Goal: Navigation & Orientation: Find specific page/section

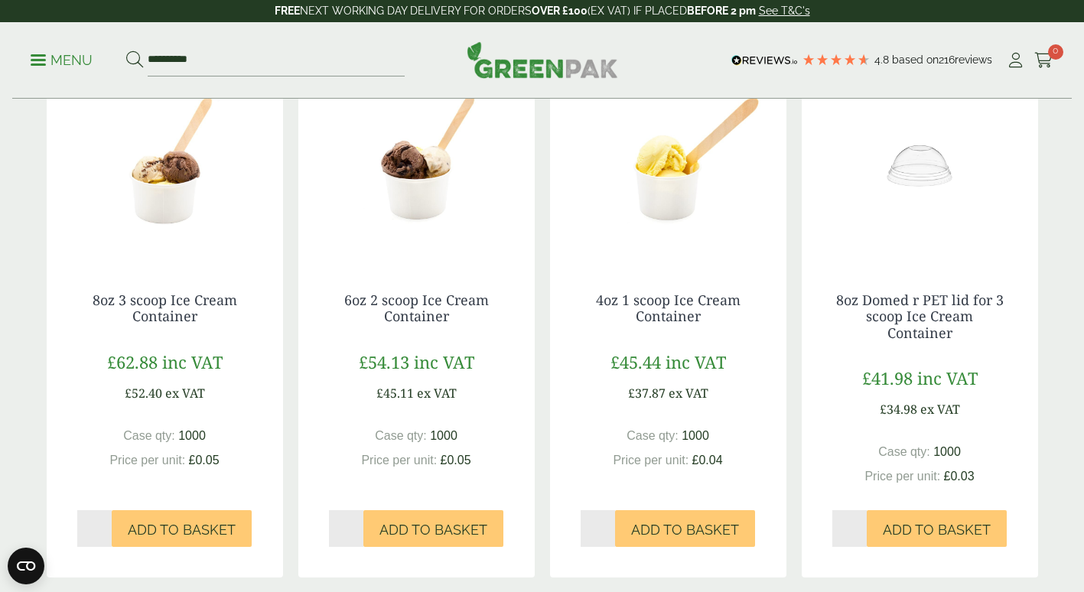
scroll to position [355, 0]
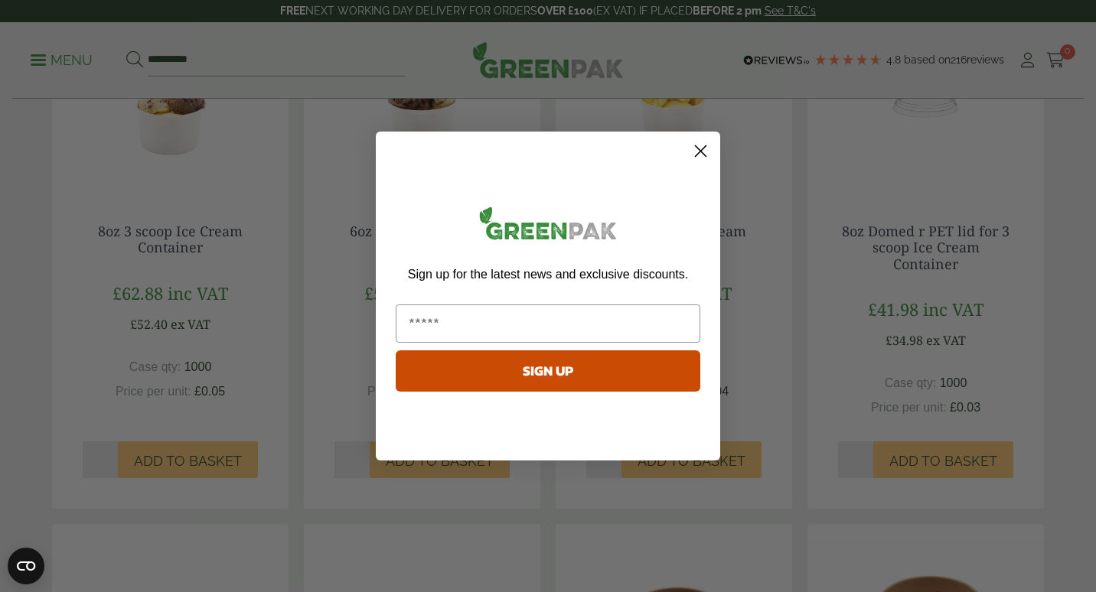
click at [698, 156] on circle "Close dialog" at bounding box center [700, 150] width 25 height 25
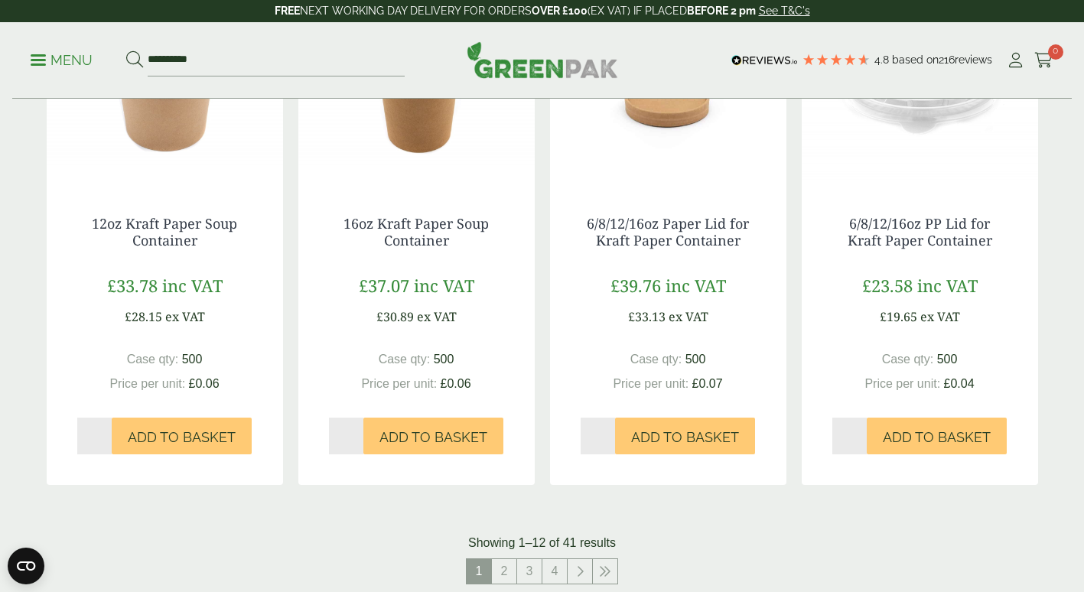
scroll to position [1409, 0]
click at [504, 568] on link "2" at bounding box center [504, 571] width 24 height 24
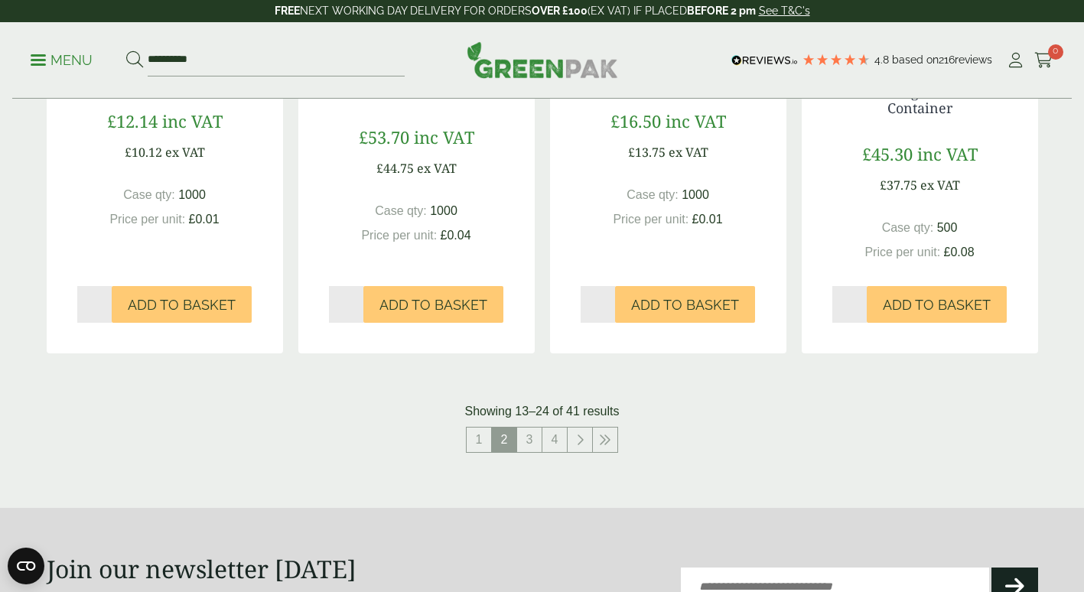
scroll to position [1535, 0]
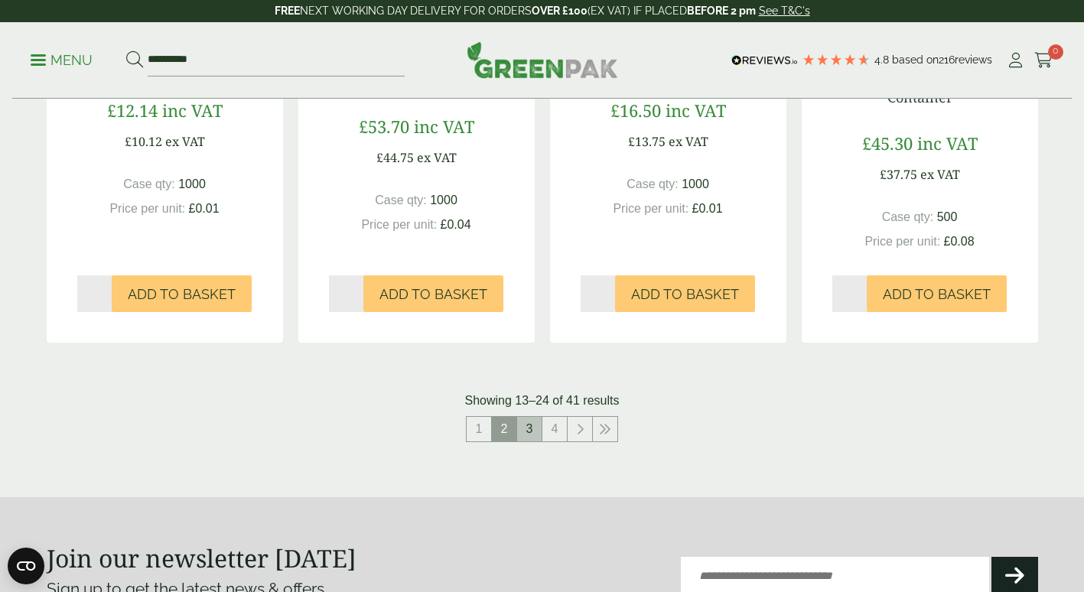
click at [530, 425] on link "3" at bounding box center [529, 429] width 24 height 24
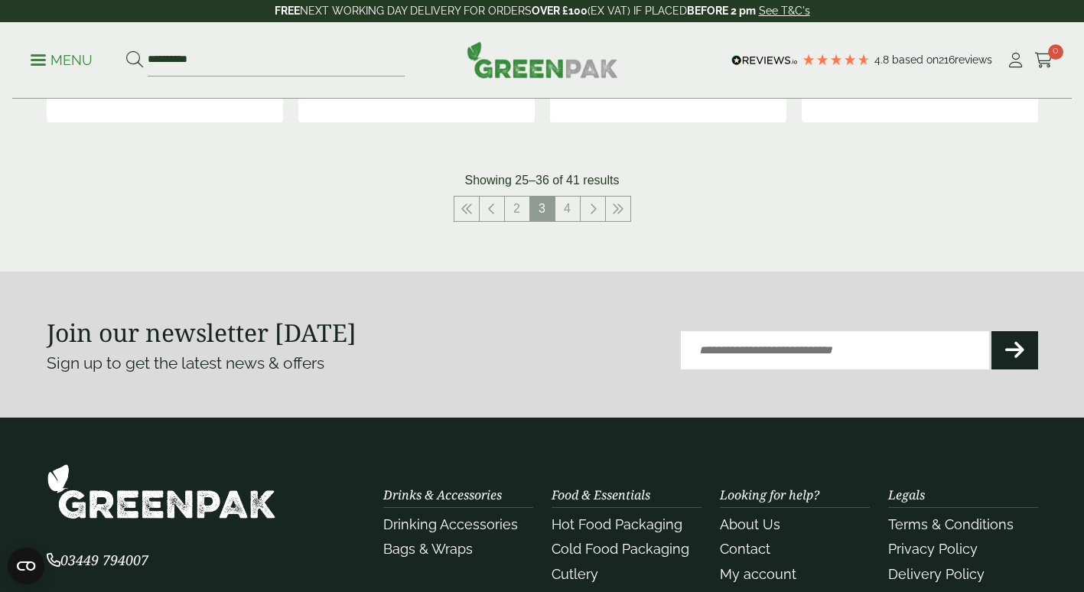
scroll to position [1719, 0]
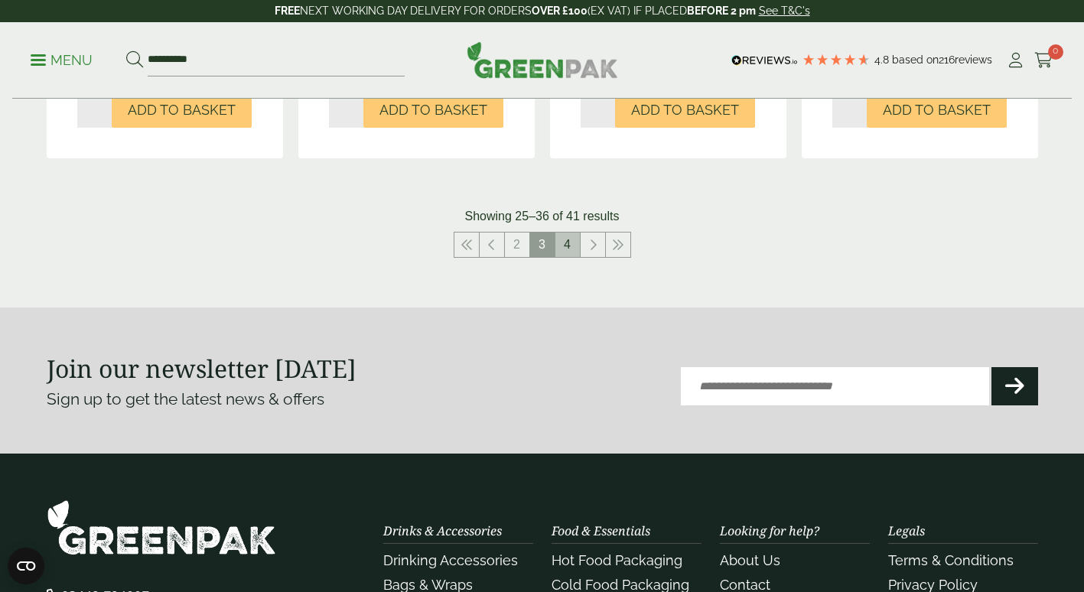
click at [568, 244] on link "4" at bounding box center [567, 245] width 24 height 24
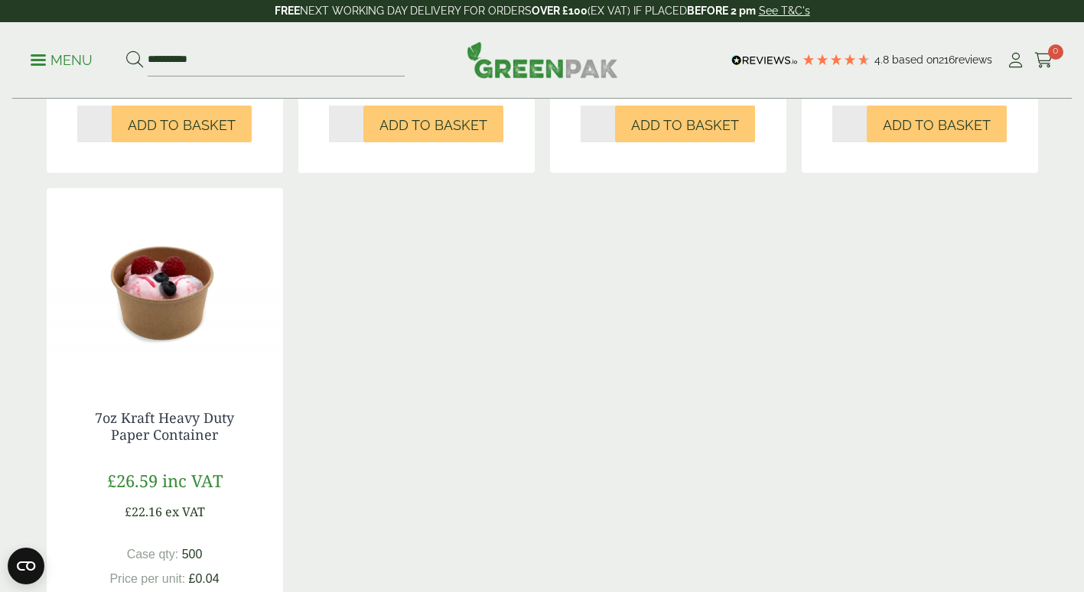
scroll to position [1143, 0]
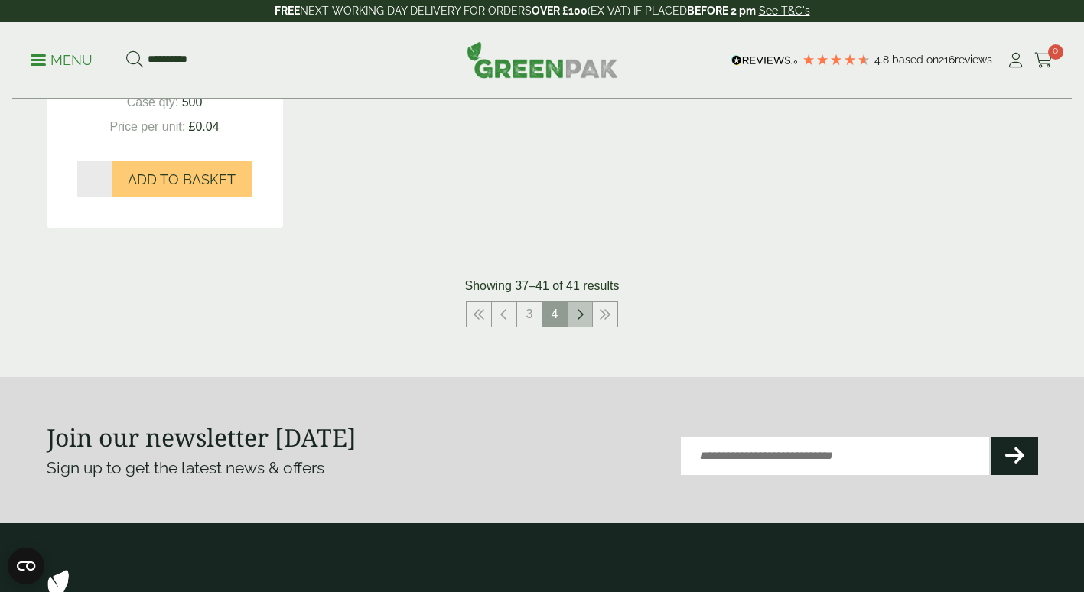
click at [583, 318] on icon at bounding box center [580, 314] width 8 height 12
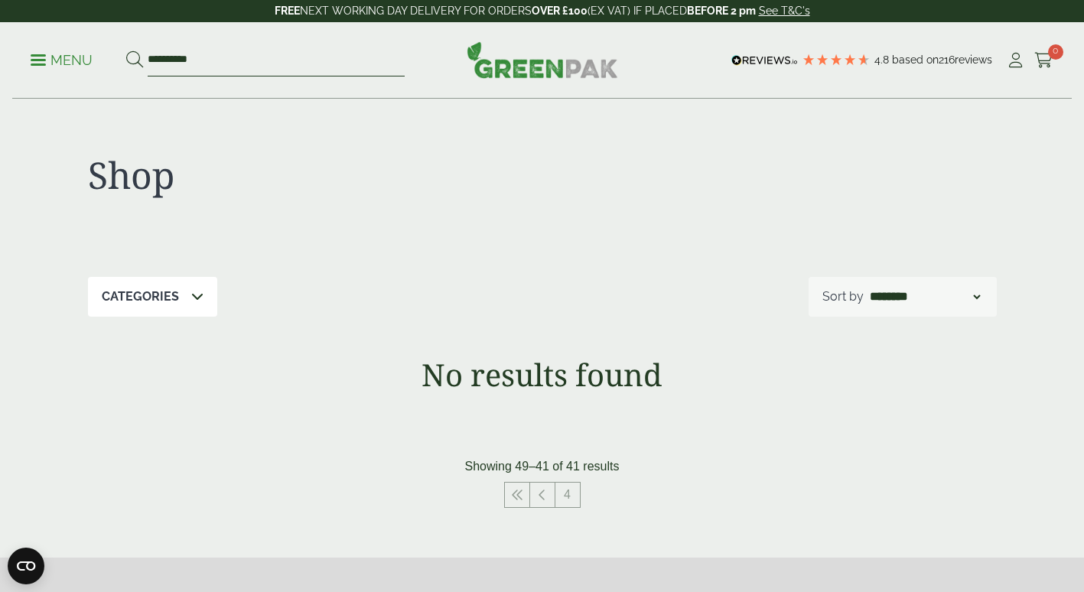
click at [166, 67] on input "**********" at bounding box center [276, 60] width 257 height 32
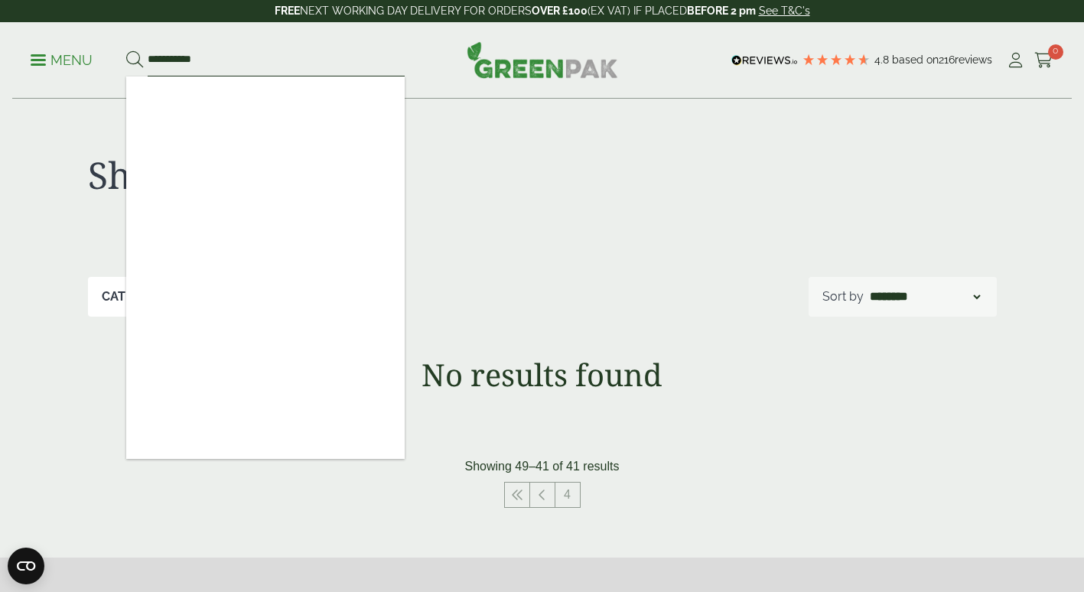
drag, startPoint x: 226, startPoint y: 60, endPoint x: 63, endPoint y: 72, distance: 164.1
click at [63, 72] on ul "**********" at bounding box center [218, 60] width 374 height 32
type input "******"
click at [126, 50] on button at bounding box center [134, 60] width 17 height 20
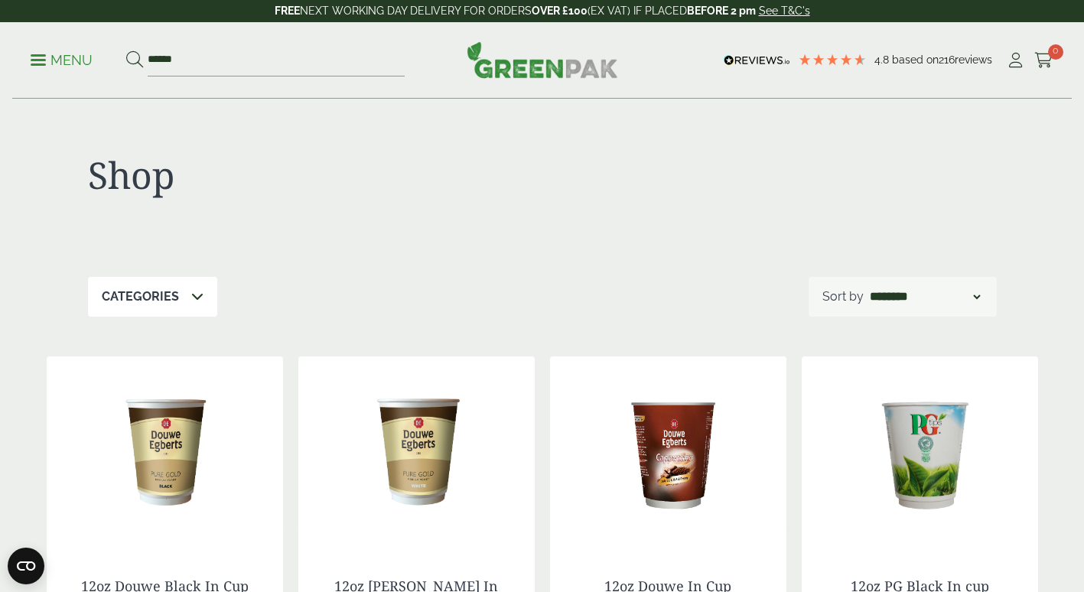
click at [41, 60] on span at bounding box center [38, 60] width 15 height 2
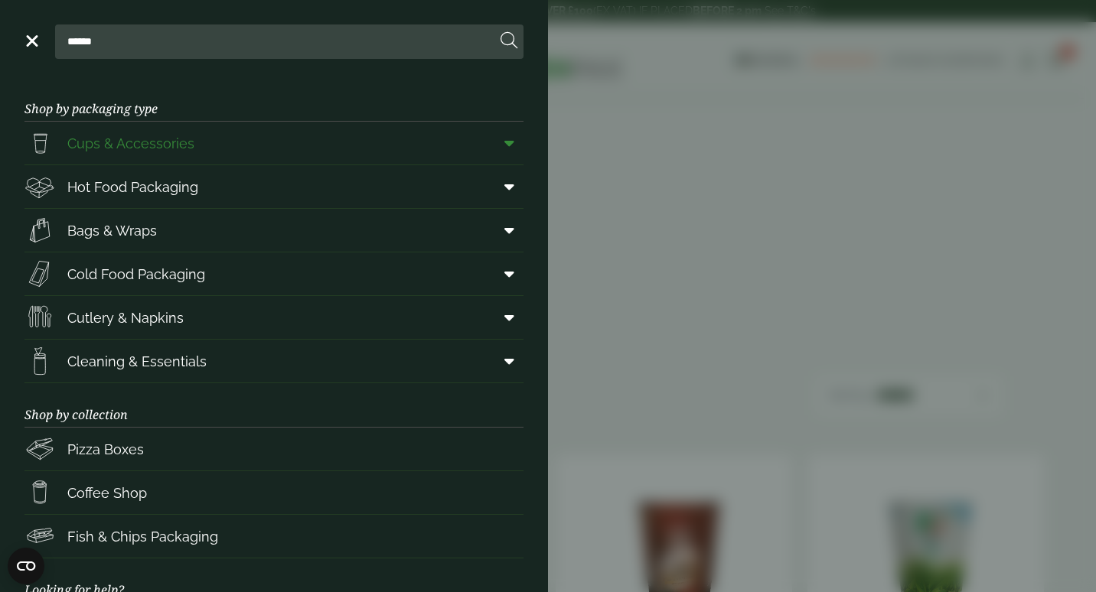
click at [504, 141] on icon at bounding box center [509, 142] width 10 height 15
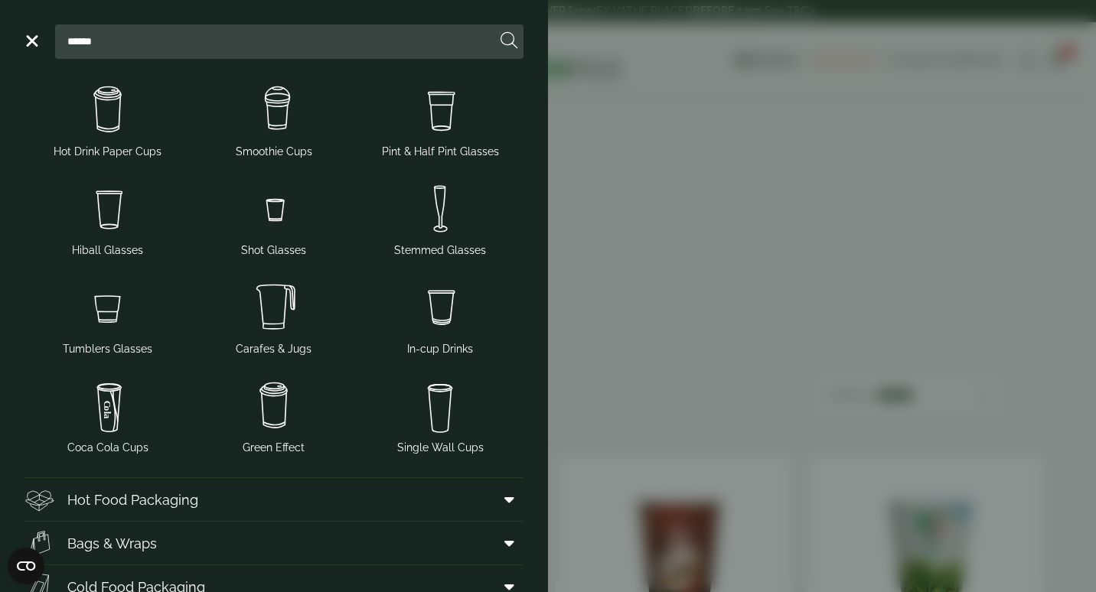
scroll to position [95, 0]
click at [266, 412] on img at bounding box center [274, 405] width 154 height 61
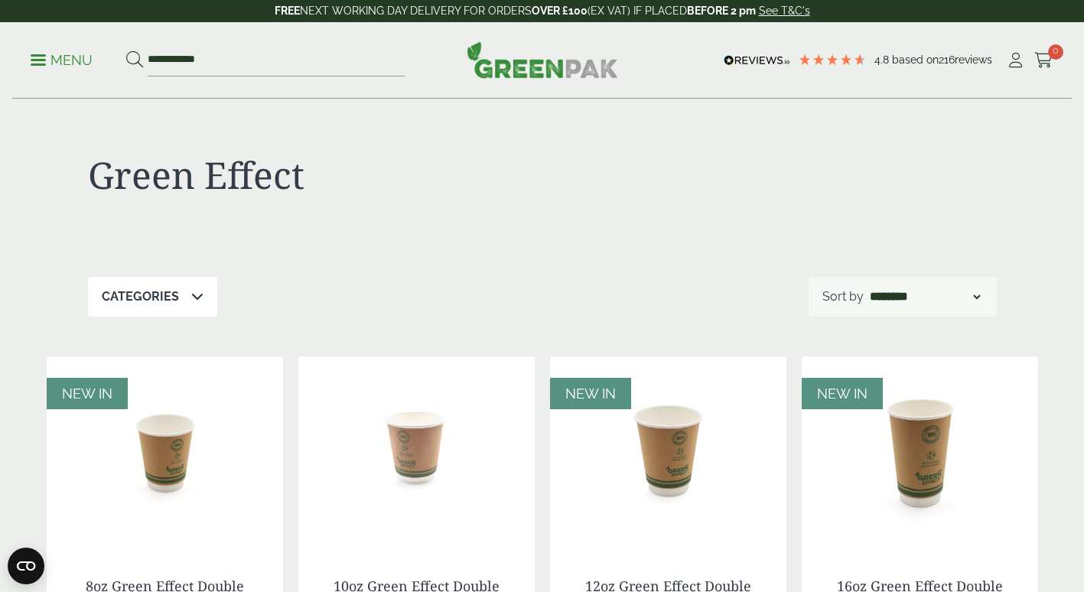
click at [53, 61] on p "Menu" at bounding box center [62, 60] width 62 height 18
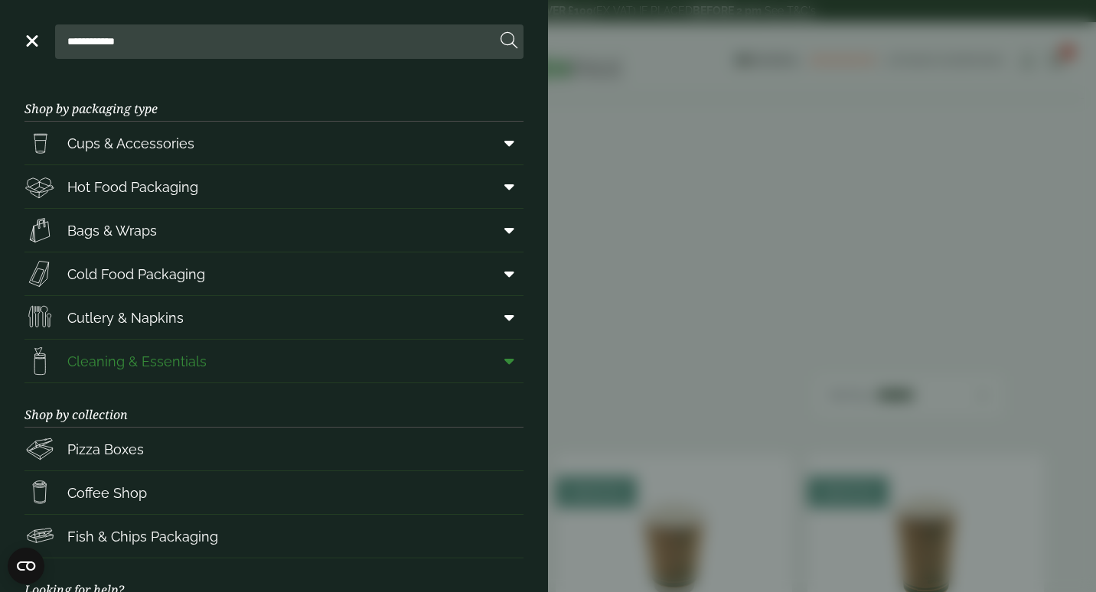
click at [505, 360] on span at bounding box center [506, 361] width 34 height 29
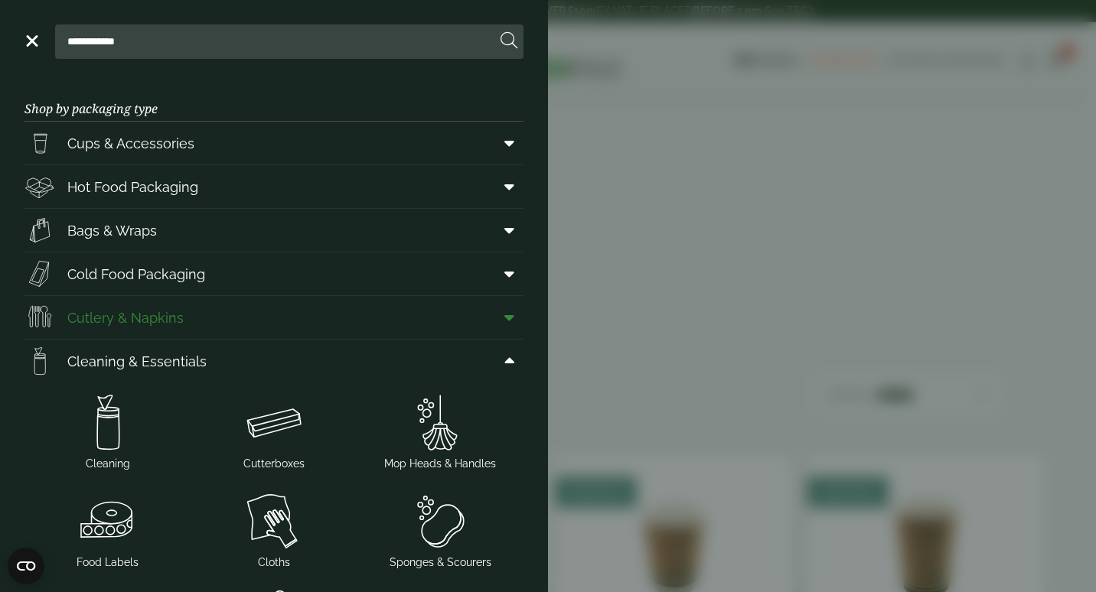
click at [152, 310] on span "Cutlery & Napkins" at bounding box center [125, 318] width 116 height 21
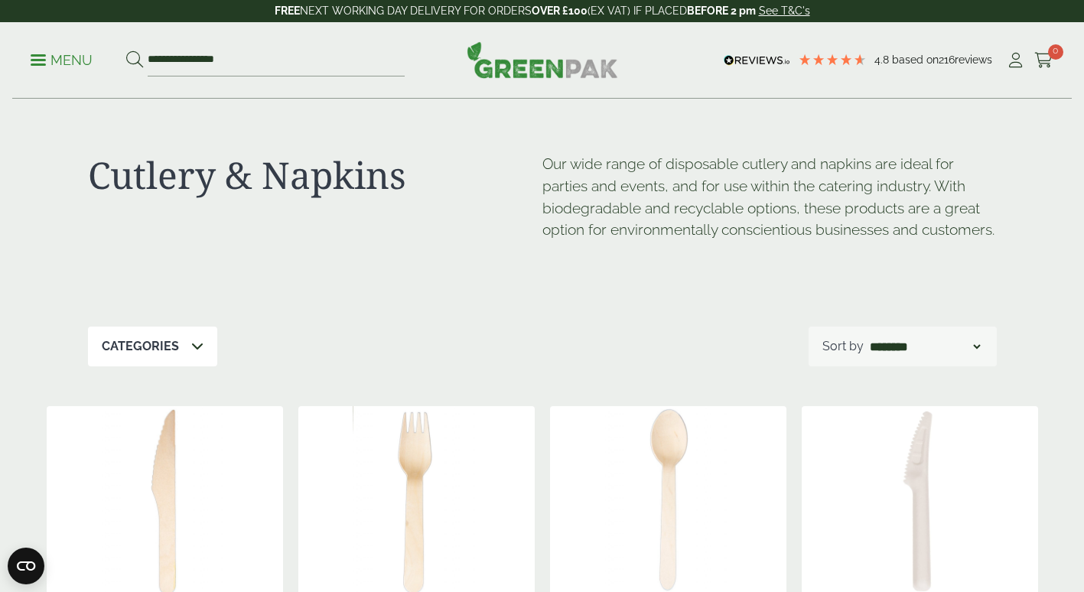
click at [33, 61] on p "Menu" at bounding box center [62, 60] width 62 height 18
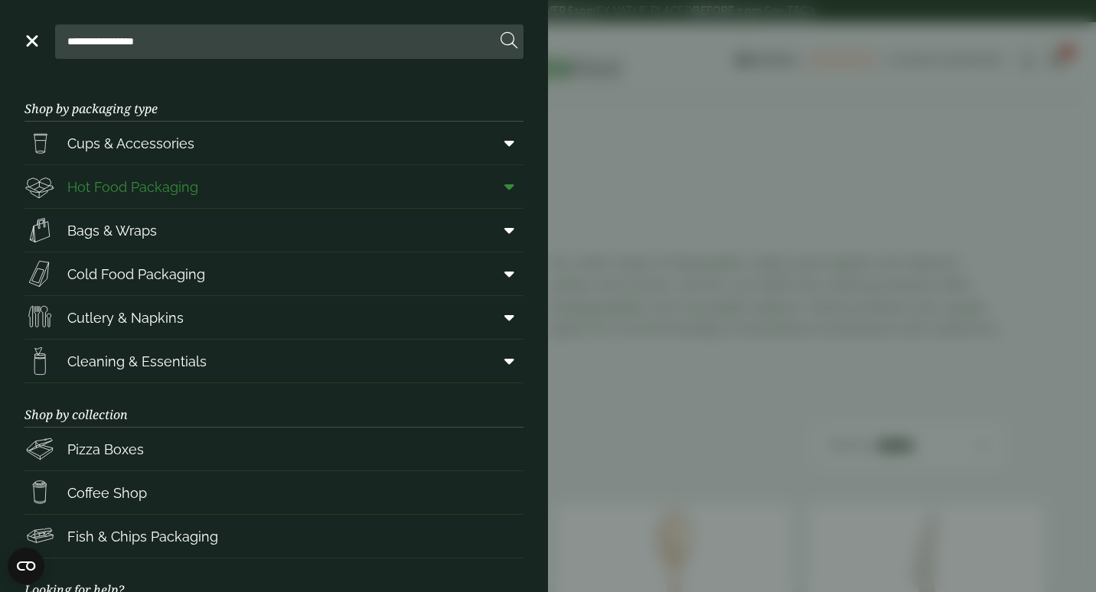
click at [243, 184] on link "Hot Food Packaging" at bounding box center [273, 186] width 499 height 43
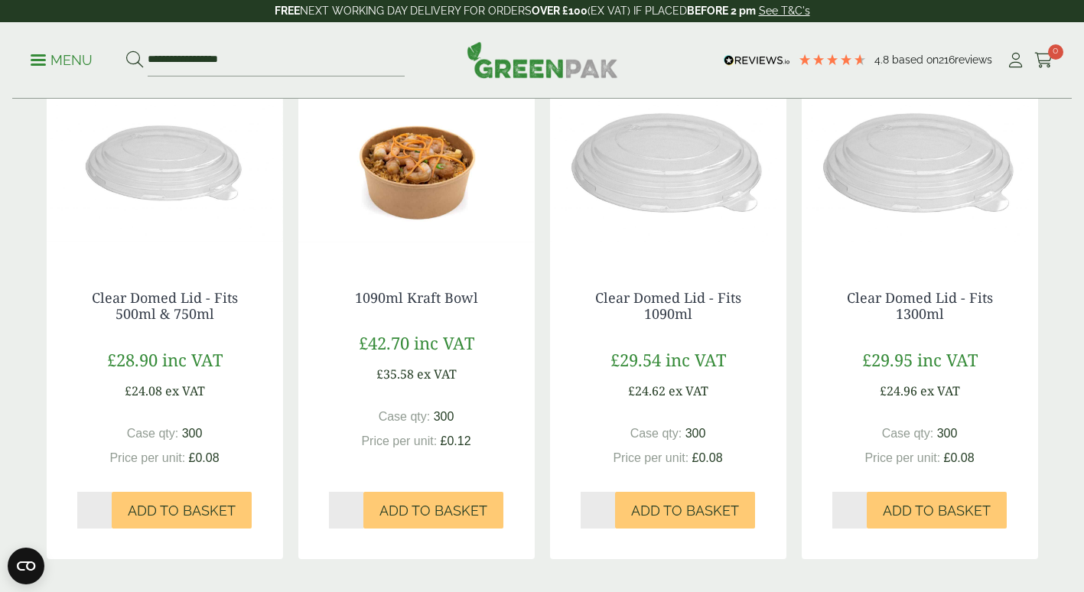
scroll to position [1427, 0]
